Goal: Transaction & Acquisition: Purchase product/service

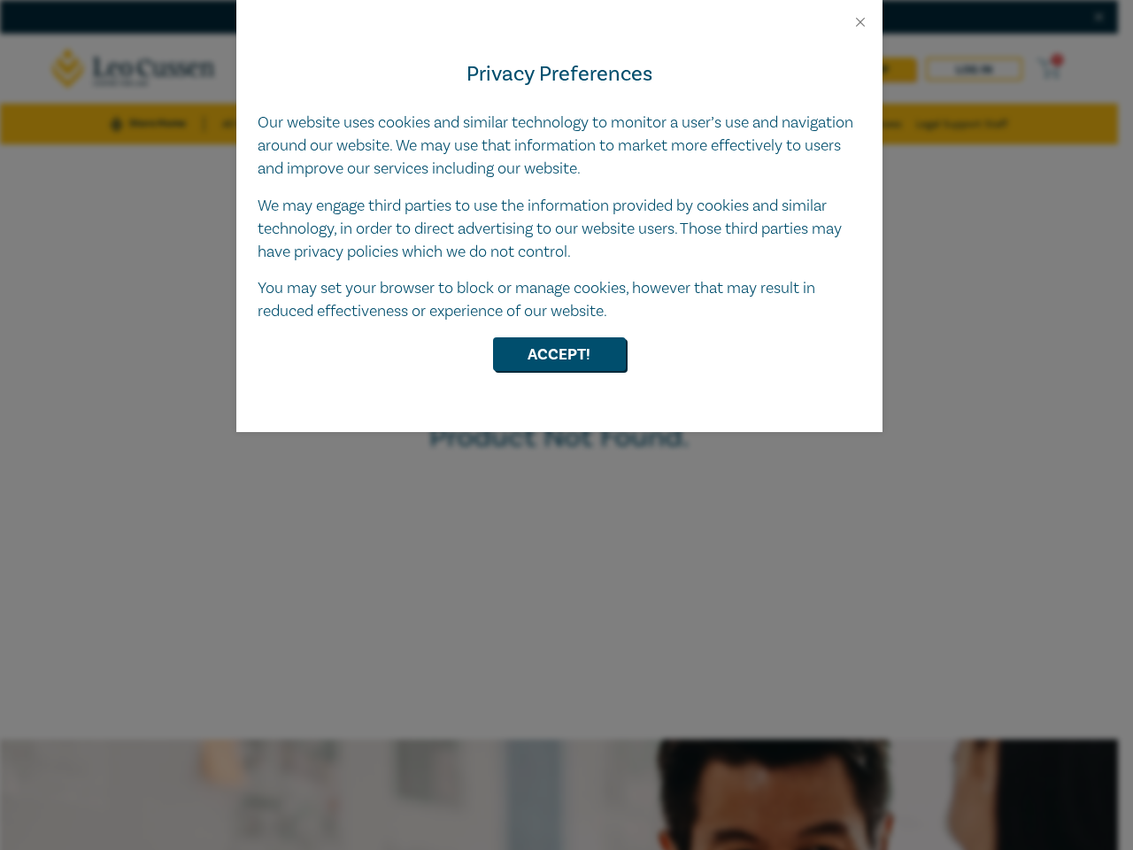
click at [567, 425] on div "Privacy Preferences Our website uses cookies and similar technology to monitor …" at bounding box center [559, 231] width 646 height 402
click at [861, 22] on button "Close" at bounding box center [861, 22] width 16 height 16
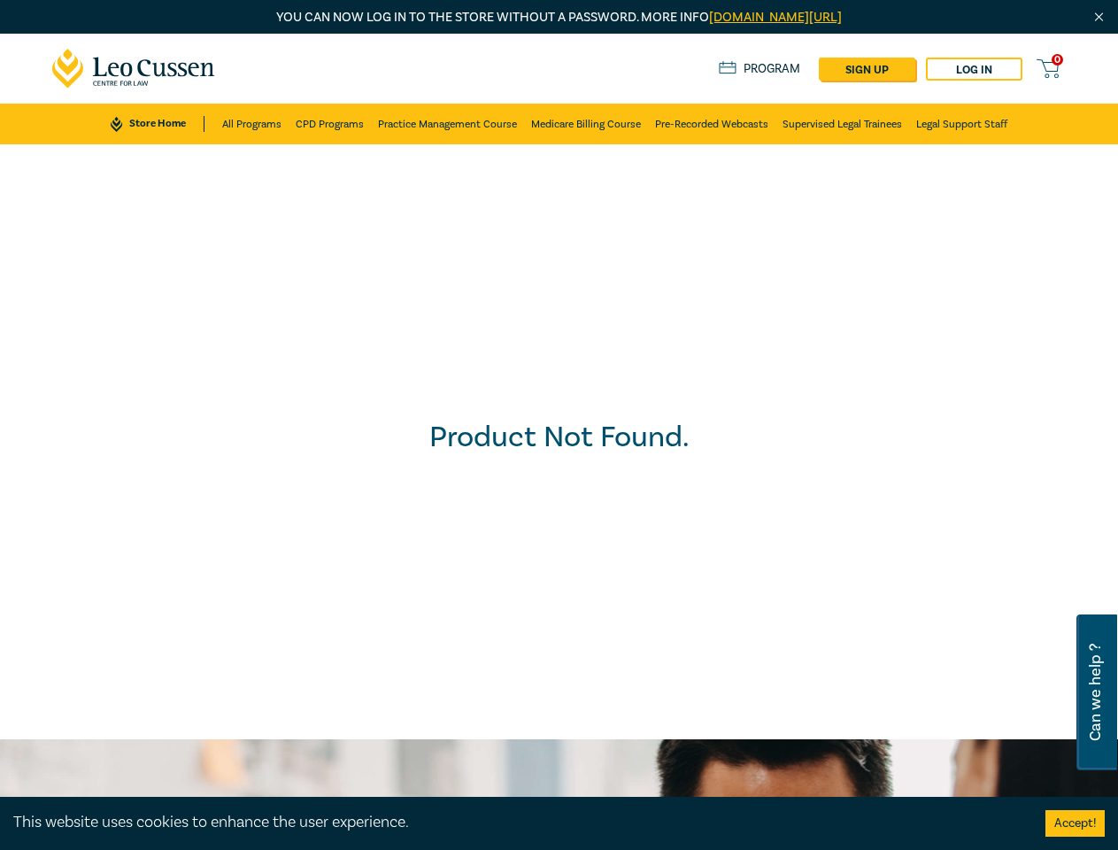
click at [560, 354] on div "Product Not Found." at bounding box center [559, 441] width 1136 height 613
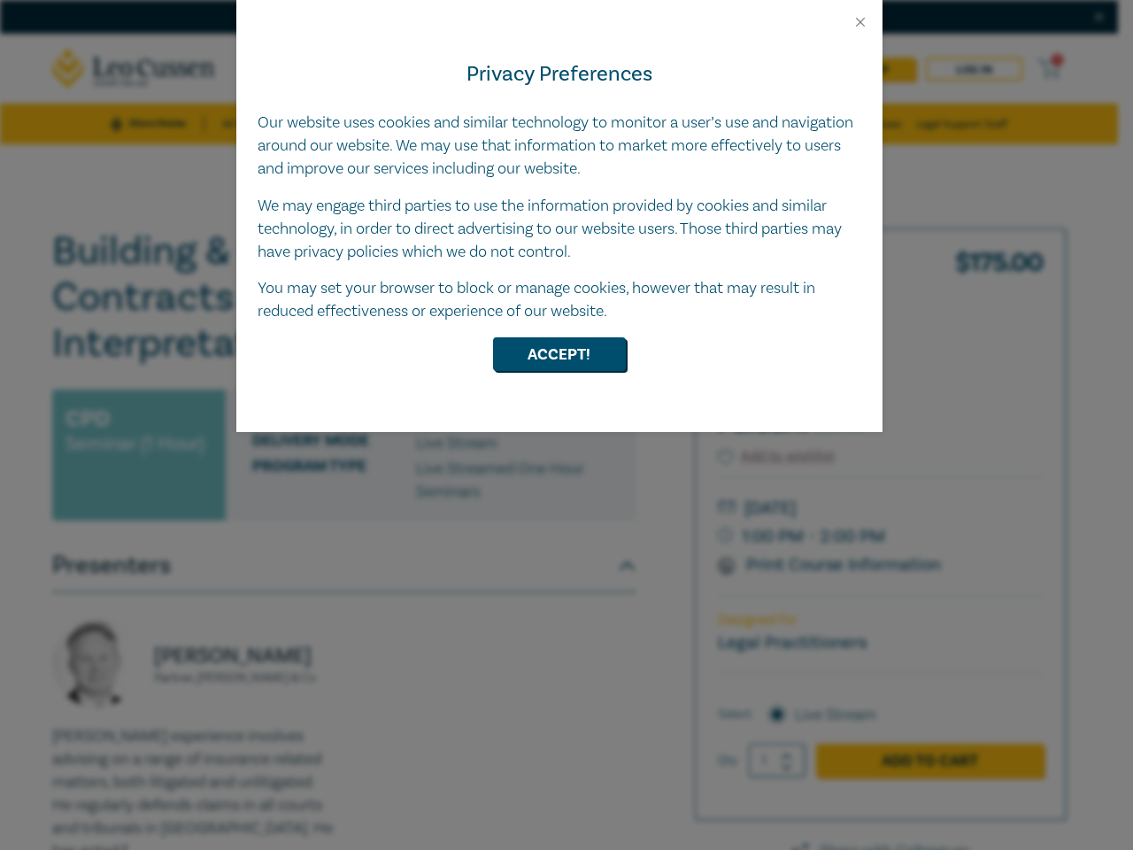
click at [567, 425] on div "Privacy Preferences Our website uses cookies and similar technology to monitor …" at bounding box center [559, 231] width 646 height 402
click at [861, 22] on button "Close" at bounding box center [861, 22] width 16 height 16
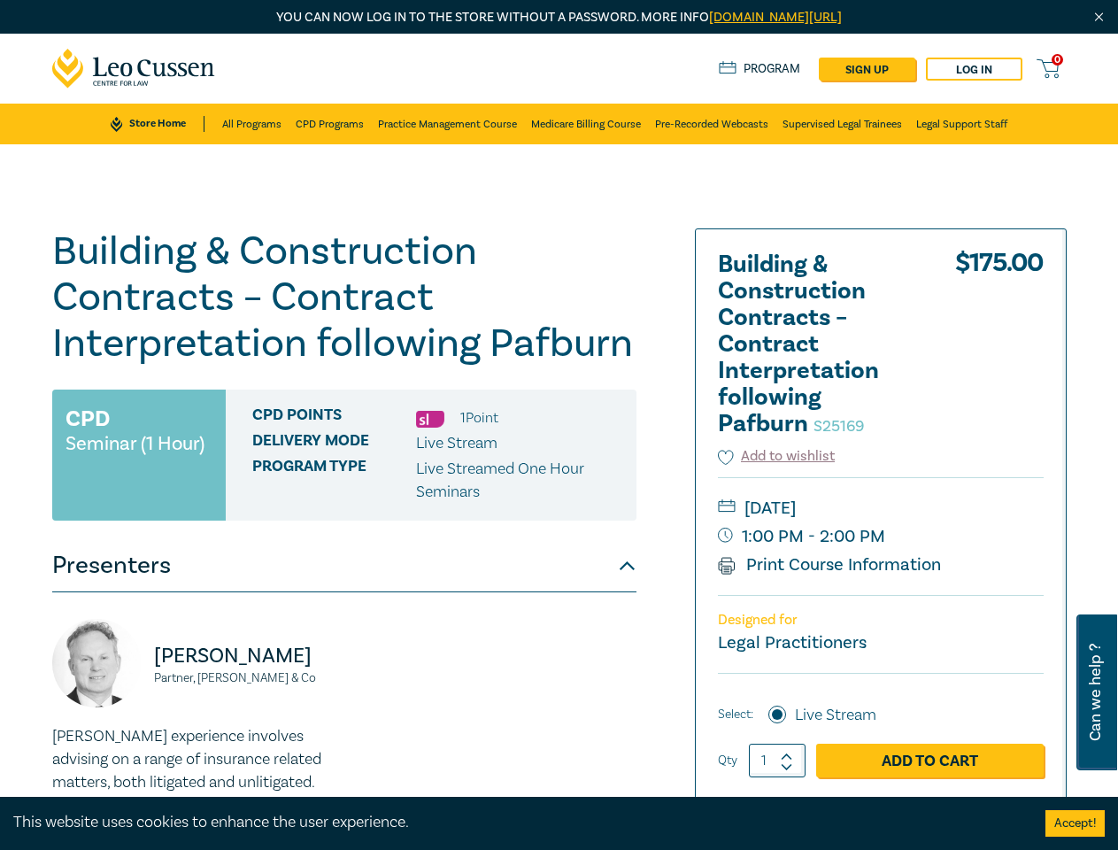
click at [560, 354] on h1 "Building & Construction Contracts – Contract Interpretation following Pafburn S…" at bounding box center [344, 297] width 584 height 138
